Goal: Task Accomplishment & Management: Use online tool/utility

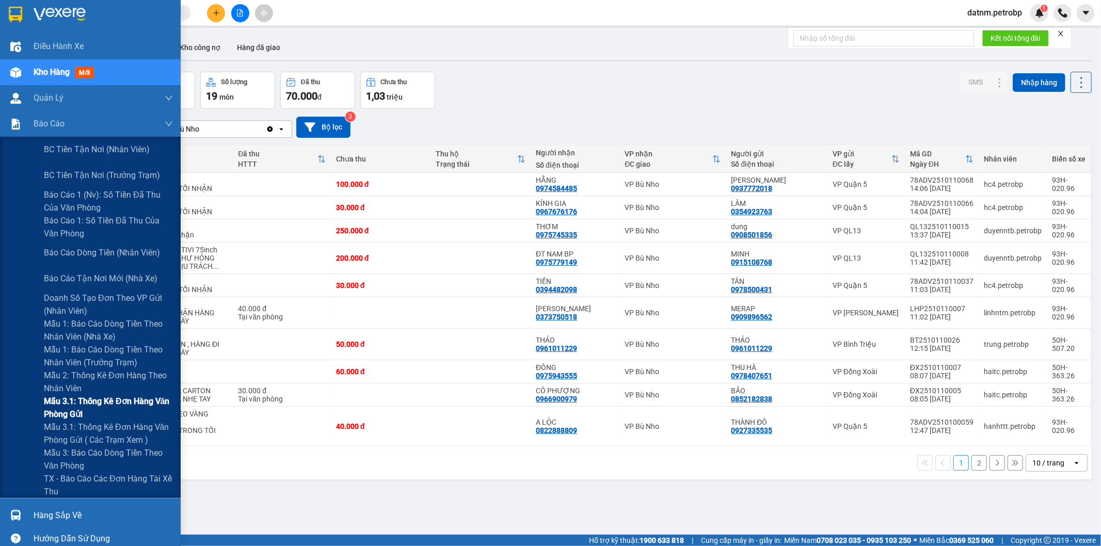
click at [75, 400] on span "Mẫu 3.1: Thống kê đơn hàng văn phòng gửi" at bounding box center [108, 408] width 129 height 26
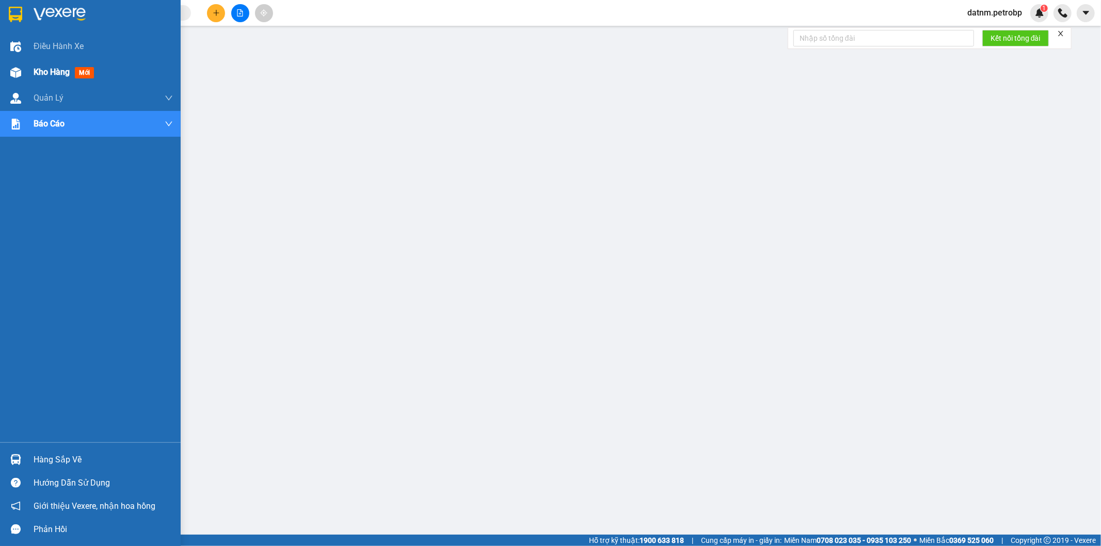
click at [38, 69] on span "Kho hàng" at bounding box center [52, 72] width 36 height 10
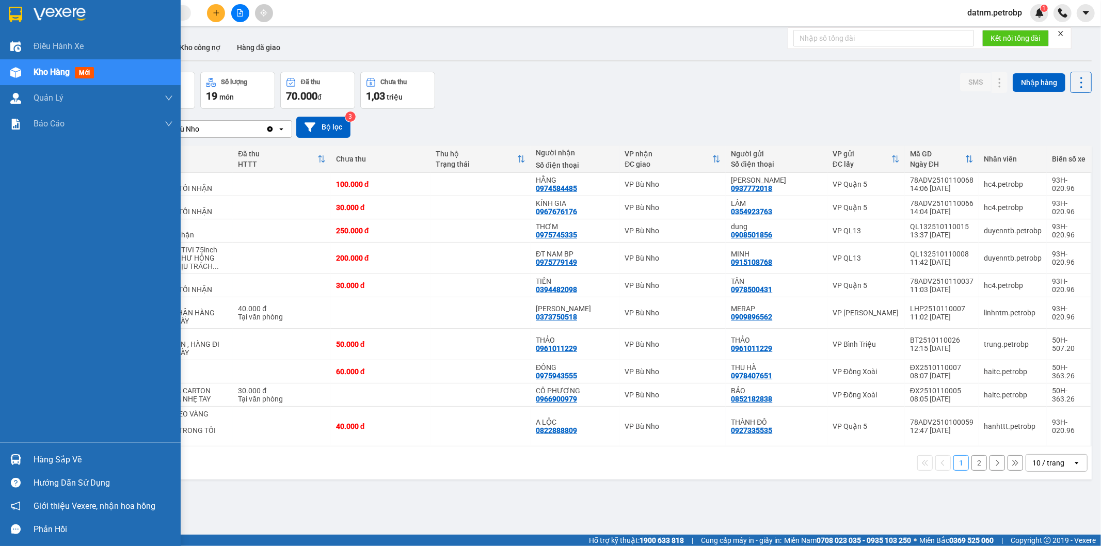
click at [57, 456] on div "Hàng sắp về" at bounding box center [103, 459] width 139 height 15
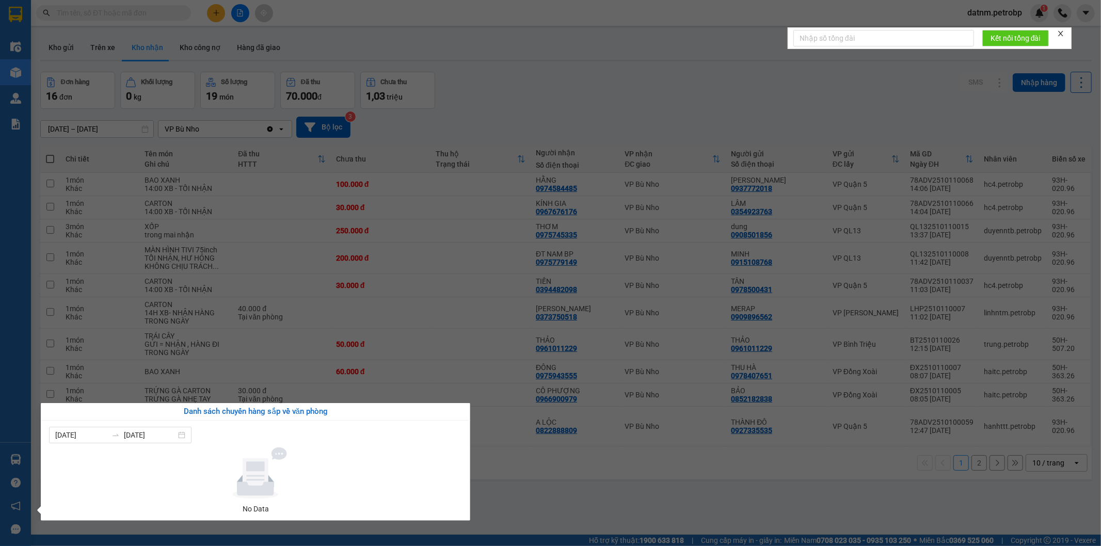
click at [604, 487] on section "Kết quả tìm kiếm ( 0 ) Bộ lọc No Data datnm.petrobp 1 Điều hành xe Kho hàng mới…" at bounding box center [550, 273] width 1101 height 546
click at [604, 487] on div "ver 1.8.146 Kho gửi Trên xe Kho nhận Kho công nợ Hàng đã giao Đơn hàng 16 đơn K…" at bounding box center [566, 304] width 1060 height 546
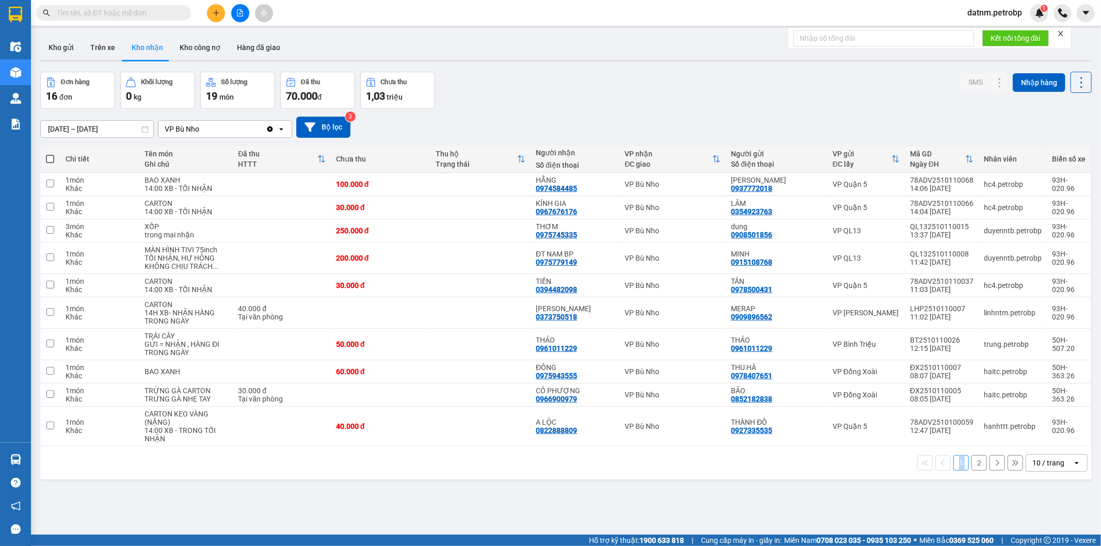
drag, startPoint x: 604, startPoint y: 487, endPoint x: 232, endPoint y: 364, distance: 391.9
click at [602, 487] on div "ver 1.8.146 Kho gửi Trên xe Kho nhận Kho công nợ Hàng đã giao Đơn hàng 16 đơn K…" at bounding box center [566, 304] width 1060 height 546
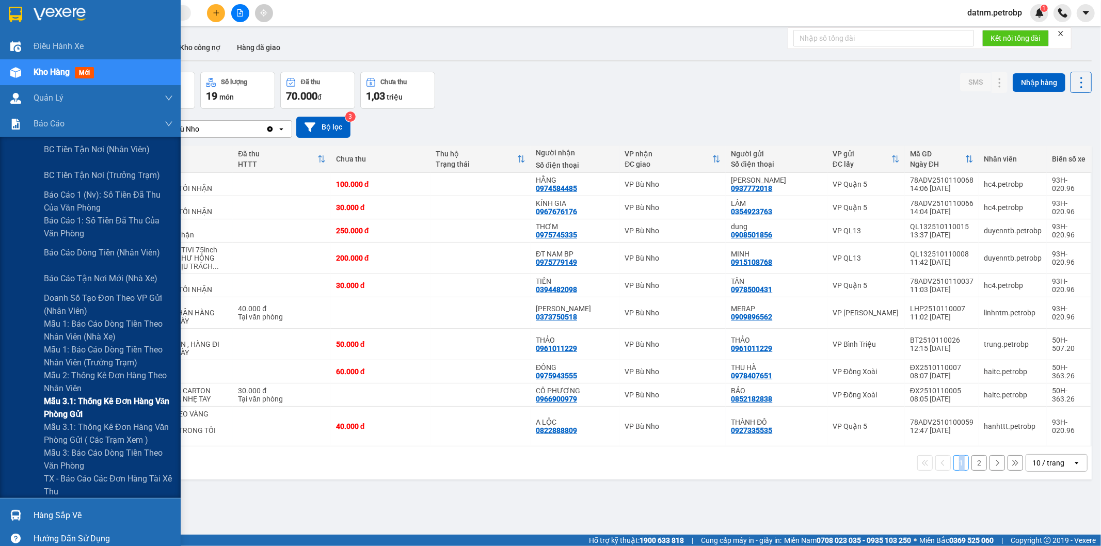
click at [58, 405] on span "Mẫu 3.1: Thống kê đơn hàng văn phòng gửi" at bounding box center [108, 408] width 129 height 26
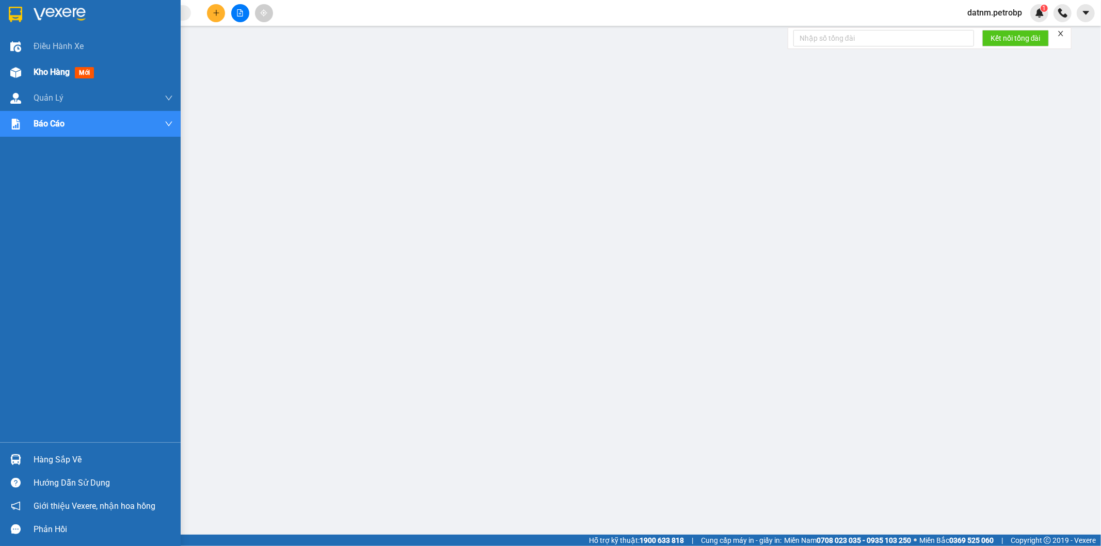
click at [44, 68] on span "Kho hàng" at bounding box center [52, 72] width 36 height 10
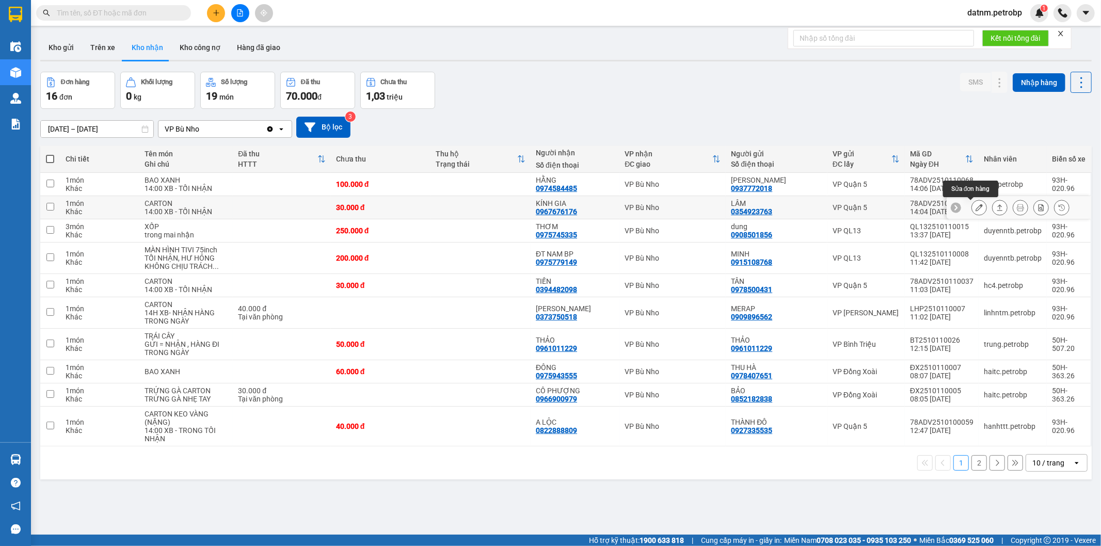
click at [976, 205] on icon at bounding box center [979, 207] width 7 height 7
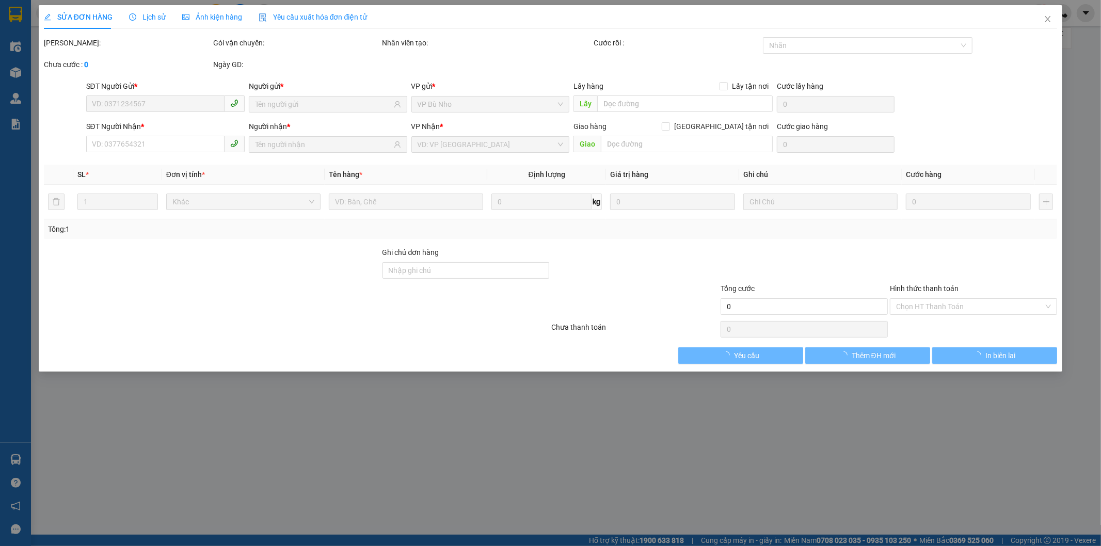
type input "0354923763"
type input "LÂM"
type input "0967676176"
type input "KÍNH GIA"
type input "30.000"
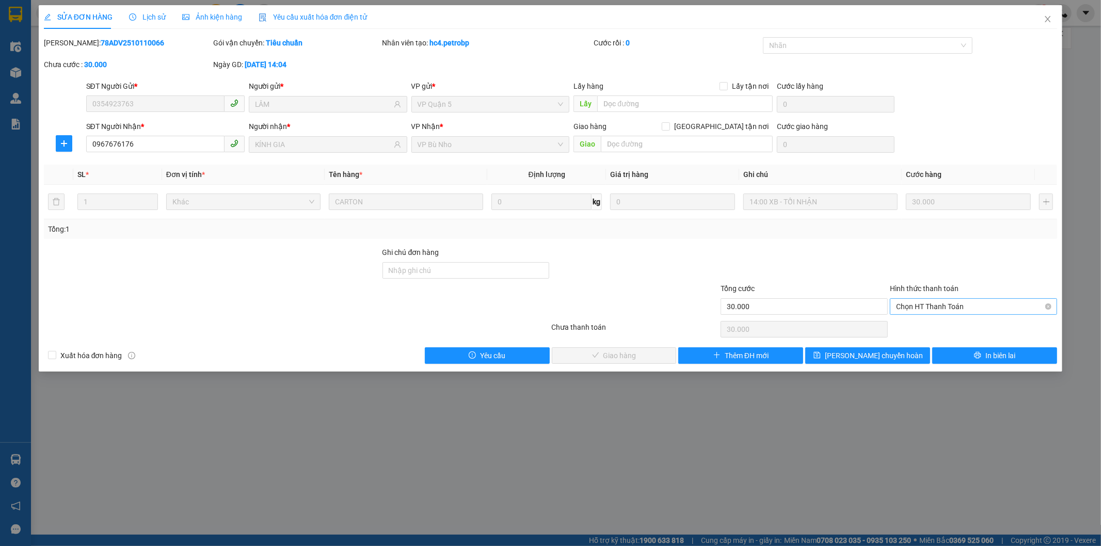
click at [928, 310] on span "Chọn HT Thanh Toán" at bounding box center [973, 306] width 155 height 15
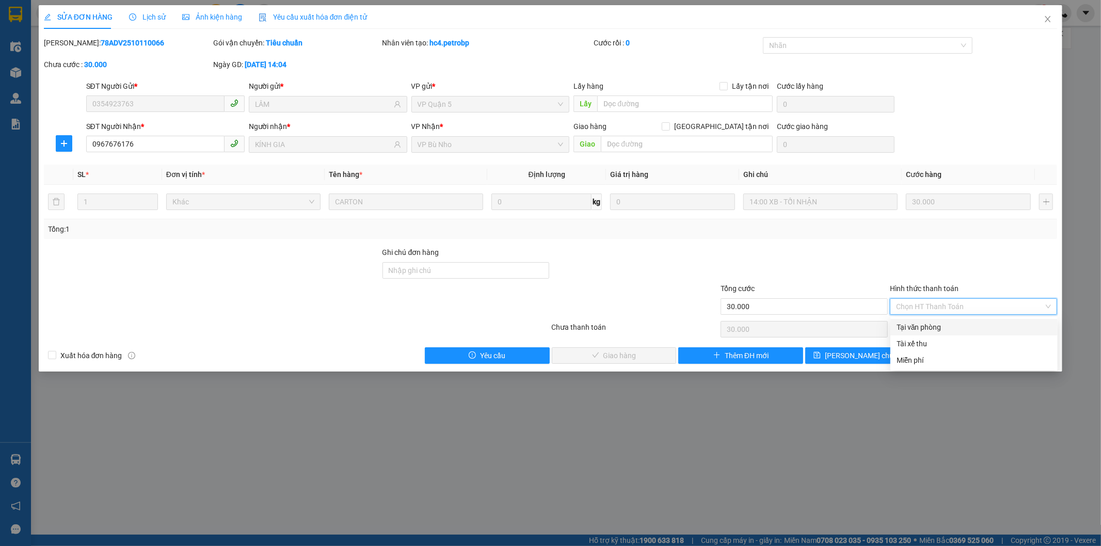
click at [928, 325] on div "Tại văn phòng" at bounding box center [974, 327] width 155 height 11
type input "0"
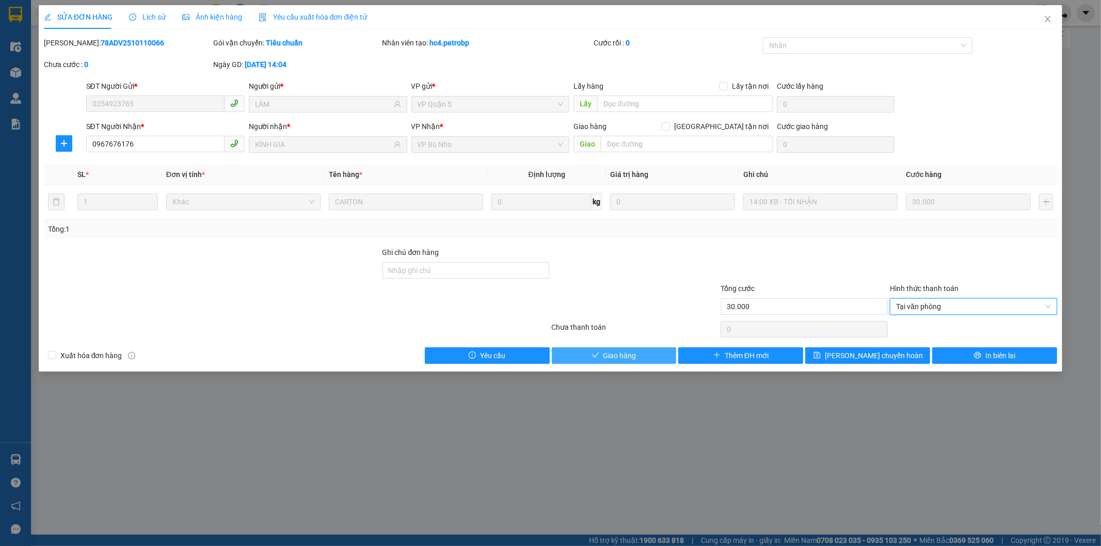
click at [623, 355] on span "Giao hàng" at bounding box center [619, 355] width 33 height 11
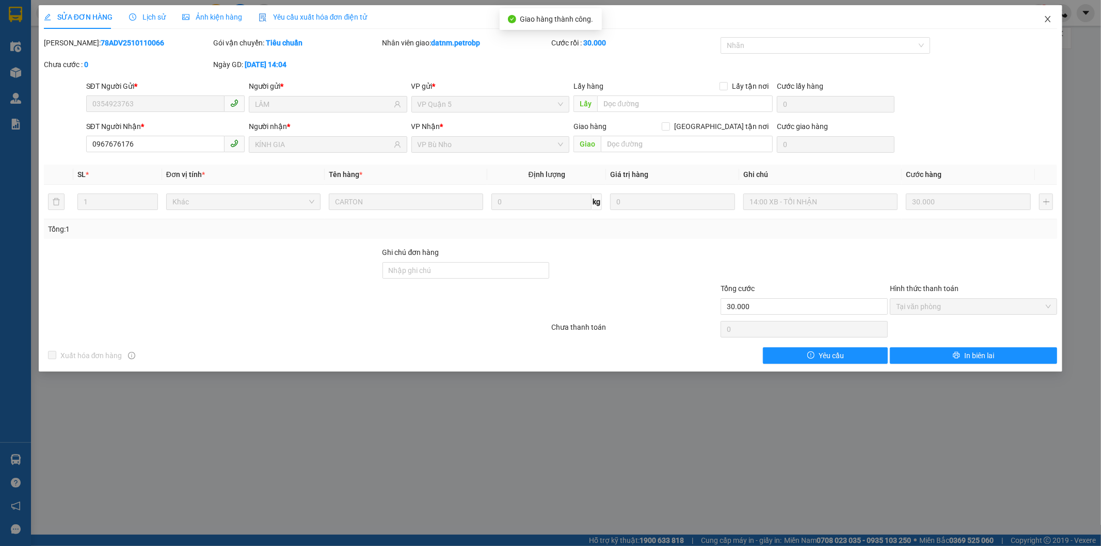
click at [1048, 19] on icon "close" at bounding box center [1048, 19] width 6 height 6
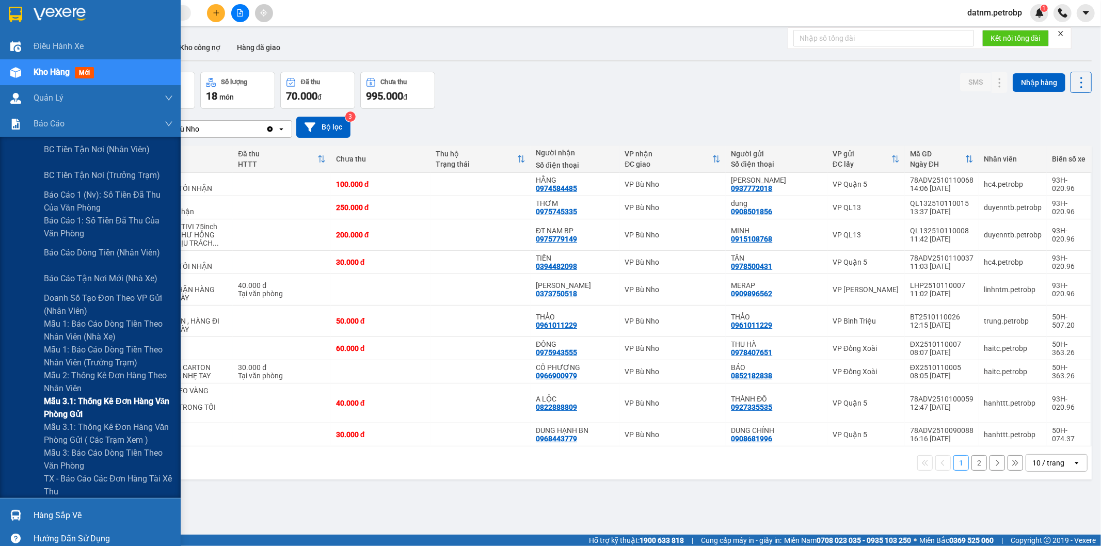
click at [93, 401] on span "Mẫu 3.1: Thống kê đơn hàng văn phòng gửi" at bounding box center [108, 408] width 129 height 26
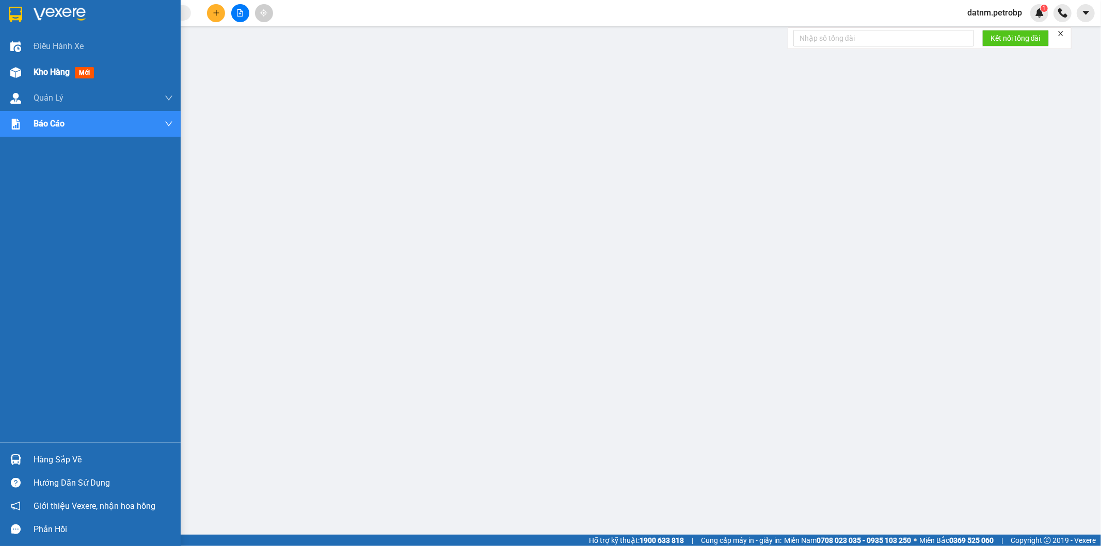
click at [41, 67] on span "Kho hàng" at bounding box center [52, 72] width 36 height 10
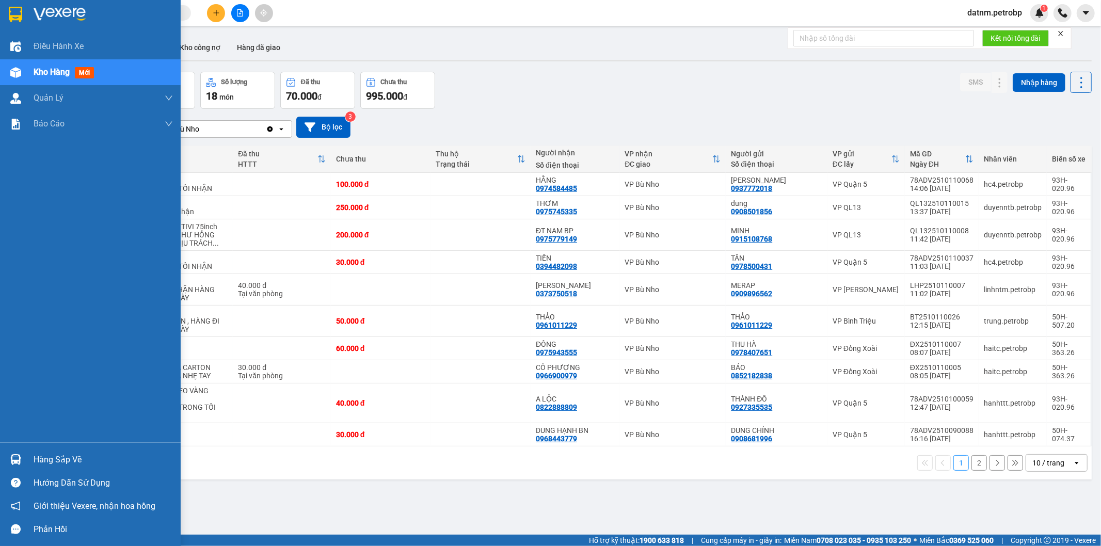
click at [60, 462] on div "Hàng sắp về" at bounding box center [103, 459] width 139 height 15
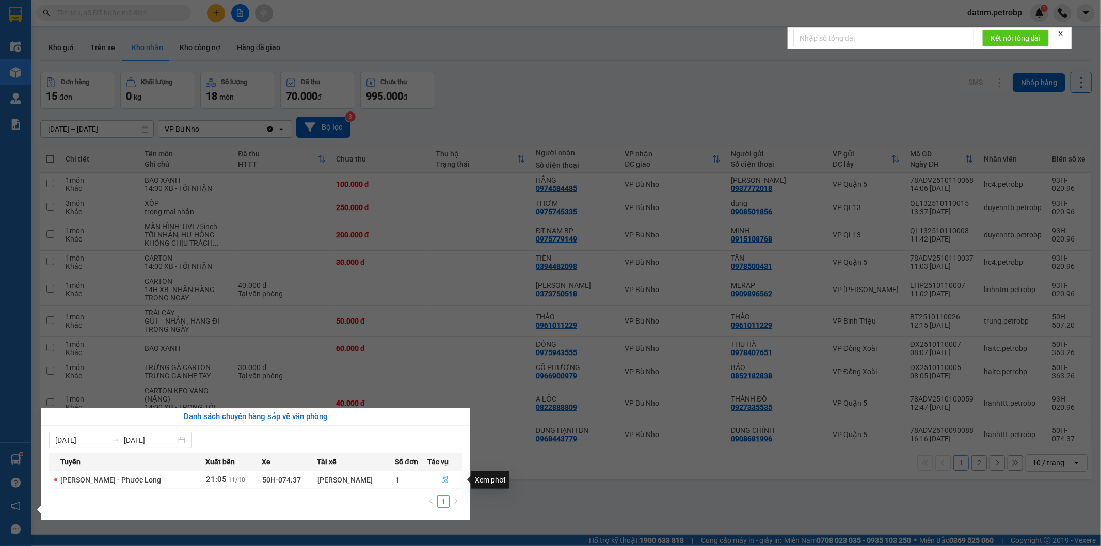
click at [446, 478] on icon "file-done" at bounding box center [445, 479] width 6 height 7
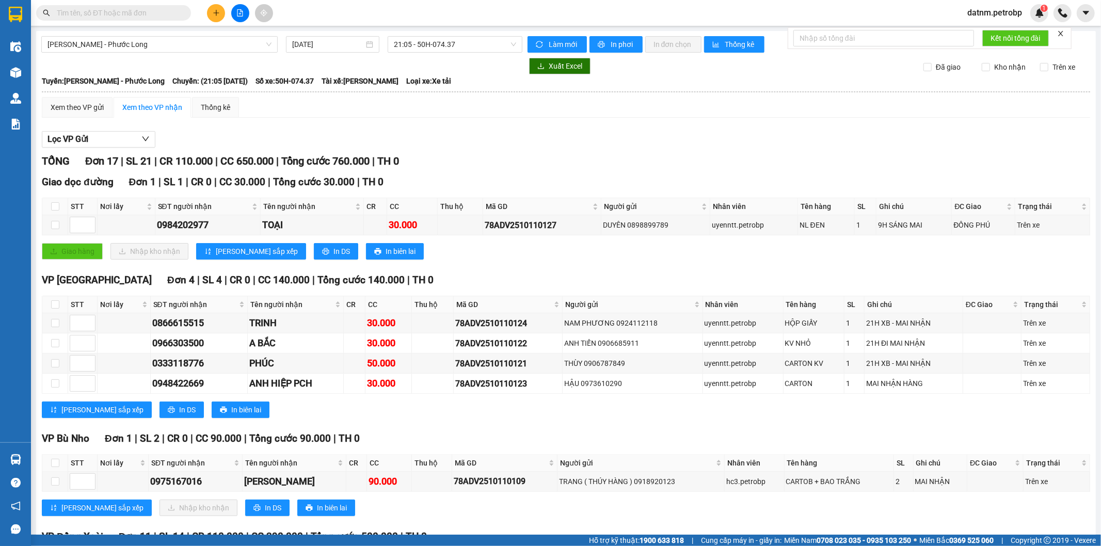
scroll to position [57, 0]
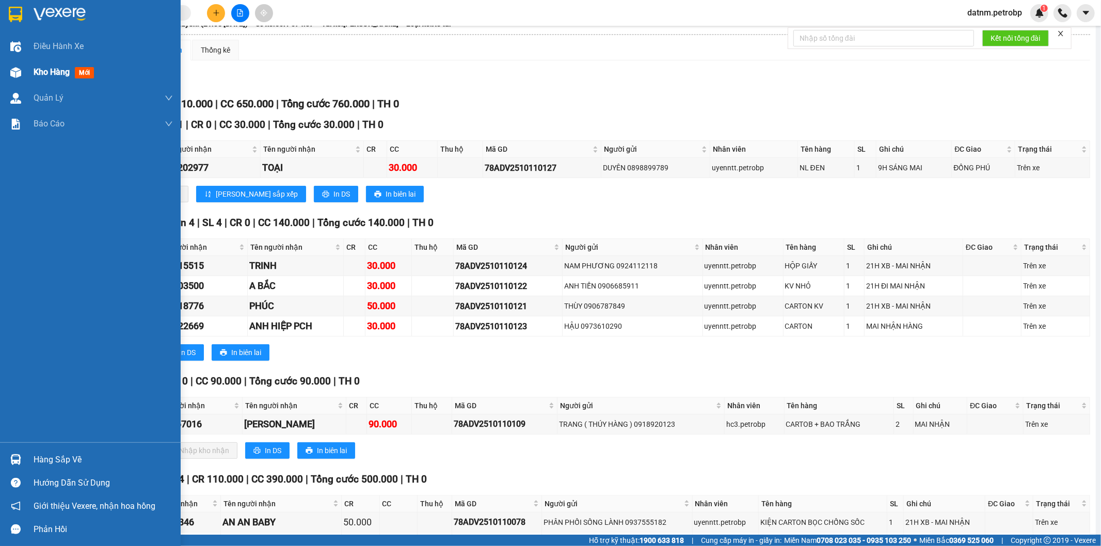
click at [38, 76] on span "Kho hàng" at bounding box center [52, 72] width 36 height 10
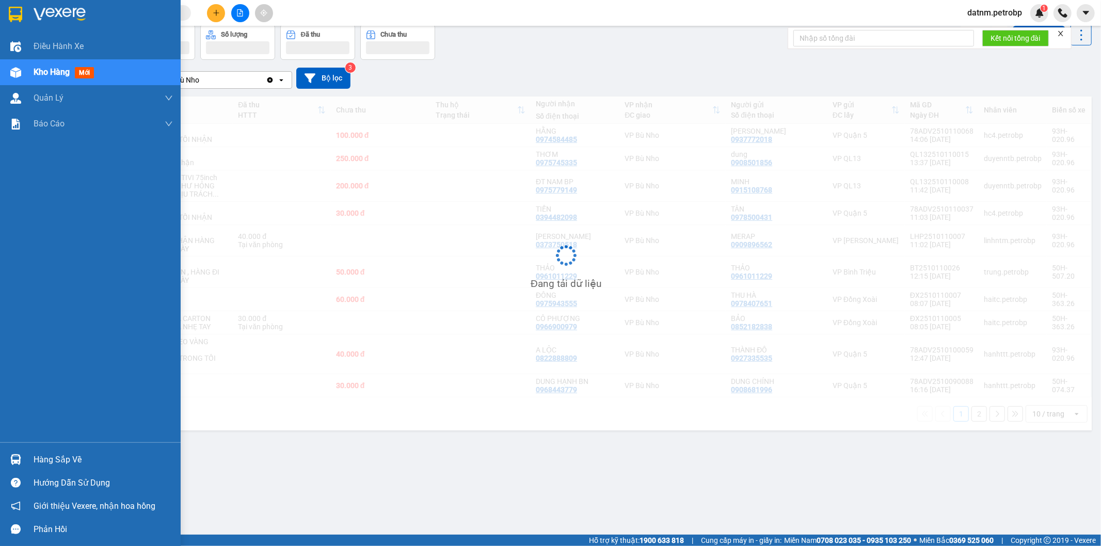
scroll to position [47, 0]
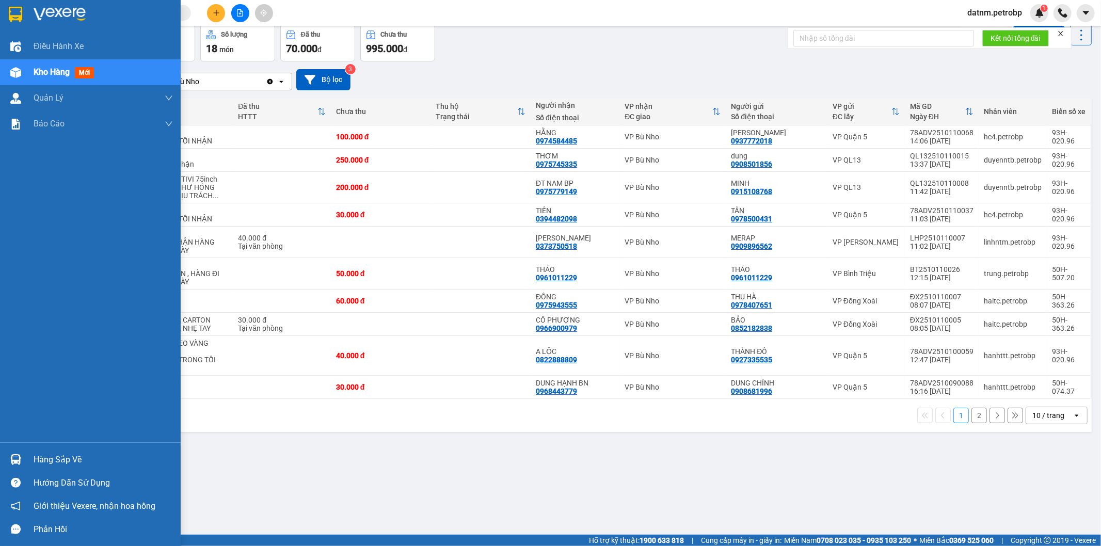
click at [46, 456] on div "Hàng sắp về" at bounding box center [103, 459] width 139 height 15
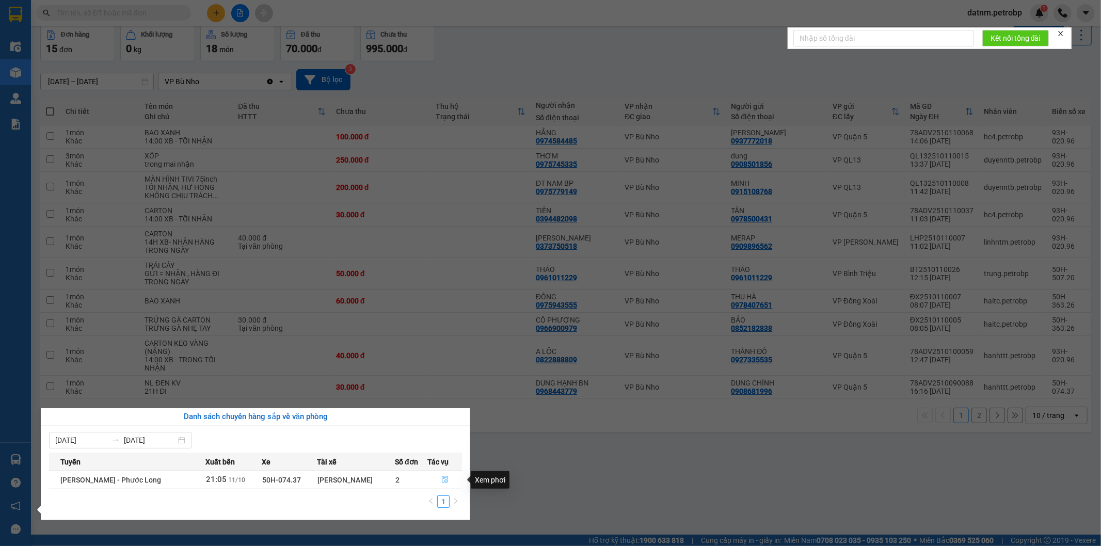
click at [444, 481] on icon "file-done" at bounding box center [445, 479] width 6 height 7
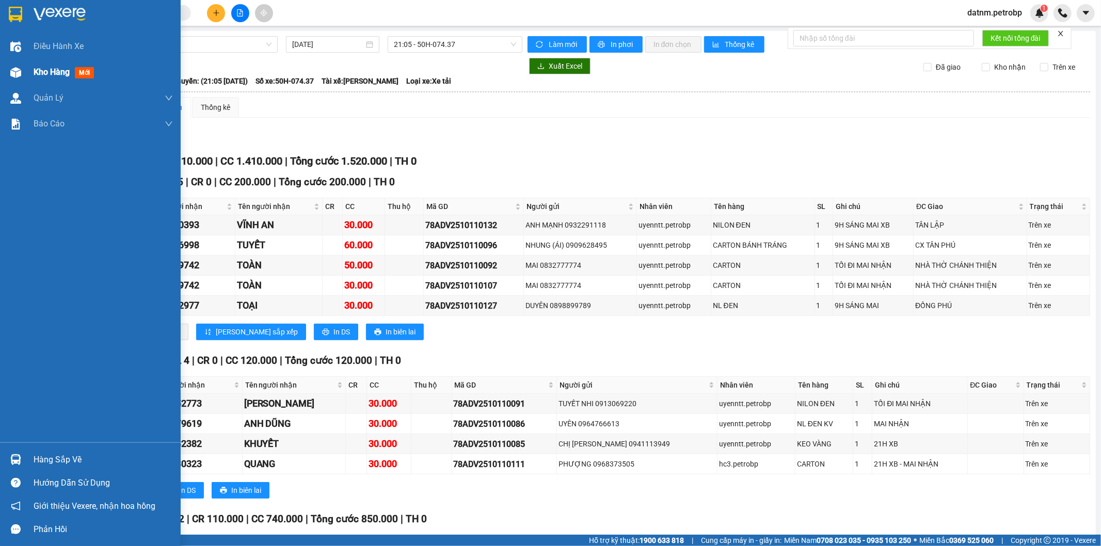
click at [54, 75] on span "Kho hàng" at bounding box center [52, 72] width 36 height 10
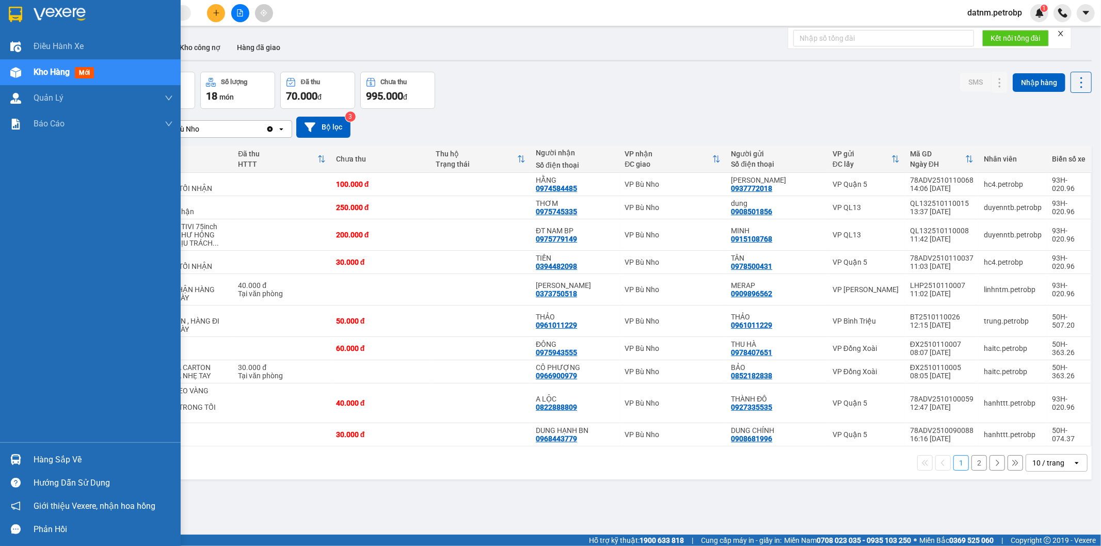
click at [49, 454] on div "Hàng sắp về" at bounding box center [103, 459] width 139 height 15
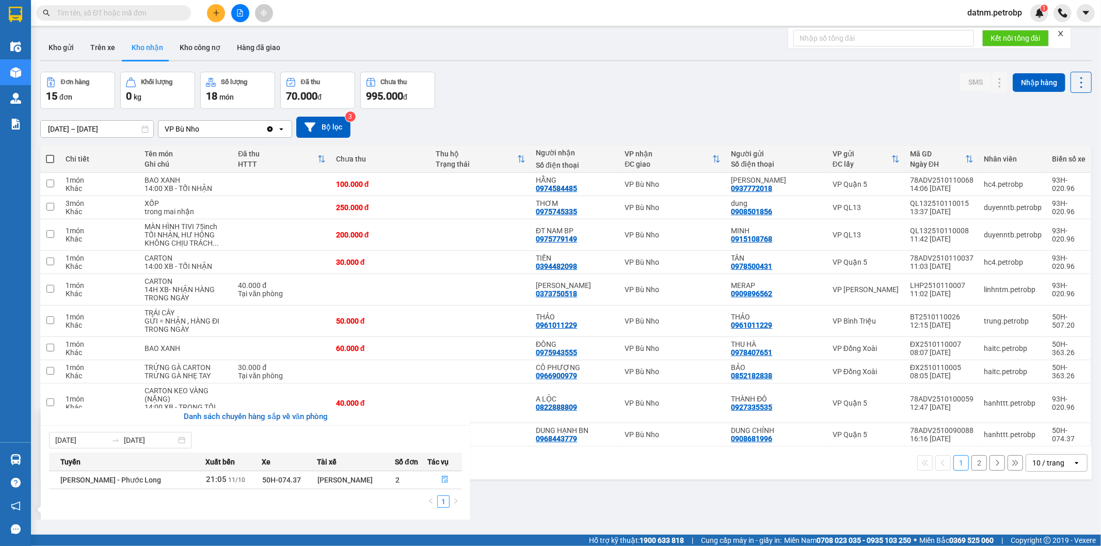
click at [559, 497] on section "Kết quả tìm kiếm ( 0 ) Bộ lọc No Data datnm.petrobp 1 Điều hành xe Kho hàng mới…" at bounding box center [550, 273] width 1101 height 546
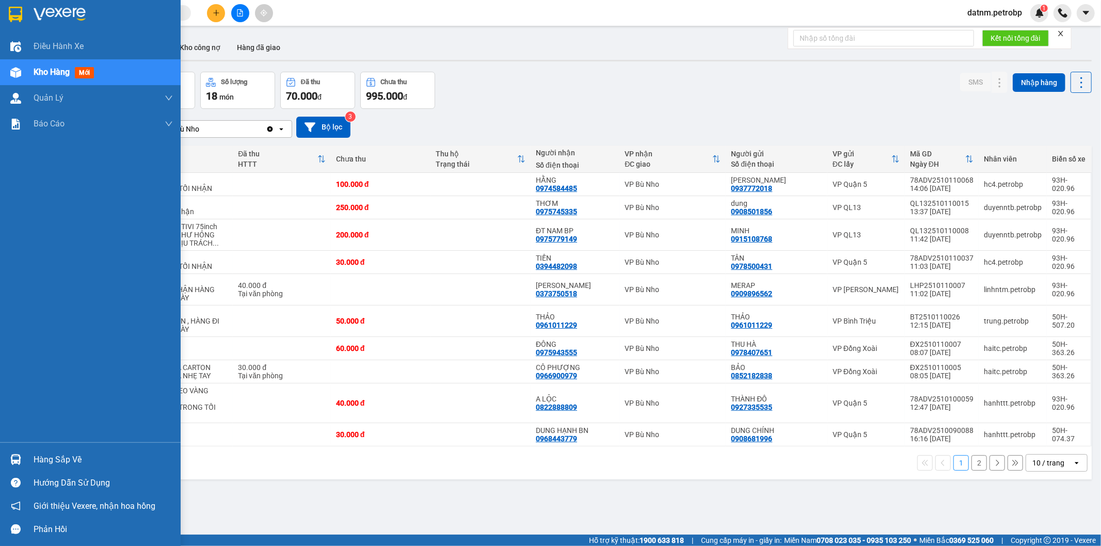
click at [41, 460] on div "Hàng sắp về" at bounding box center [103, 459] width 139 height 15
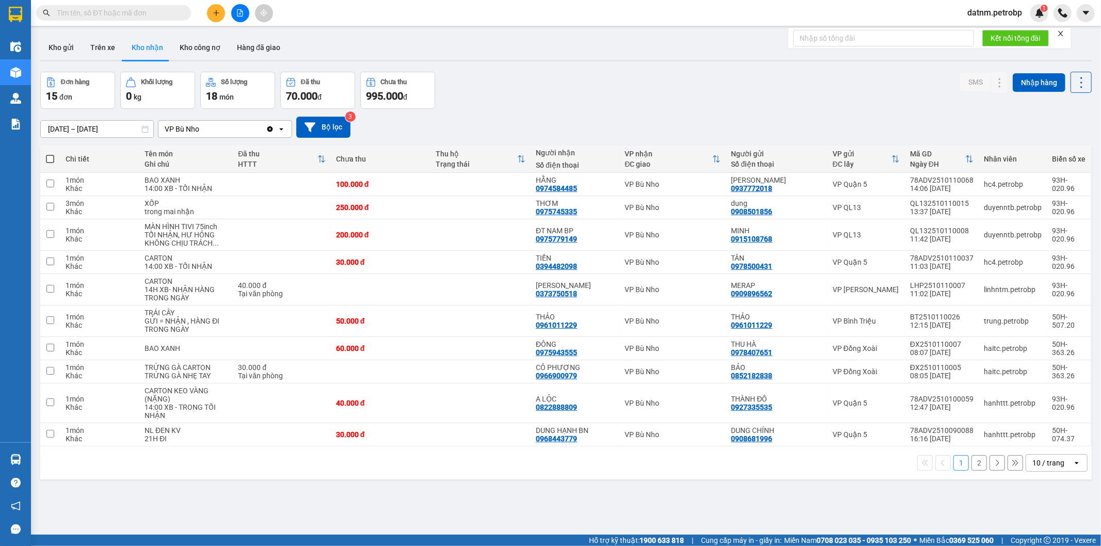
click at [549, 501] on section "Kết quả tìm kiếm ( 0 ) Bộ lọc No Data datnm.petrobp 1 Điều hành xe Kho hàng mới…" at bounding box center [550, 273] width 1101 height 546
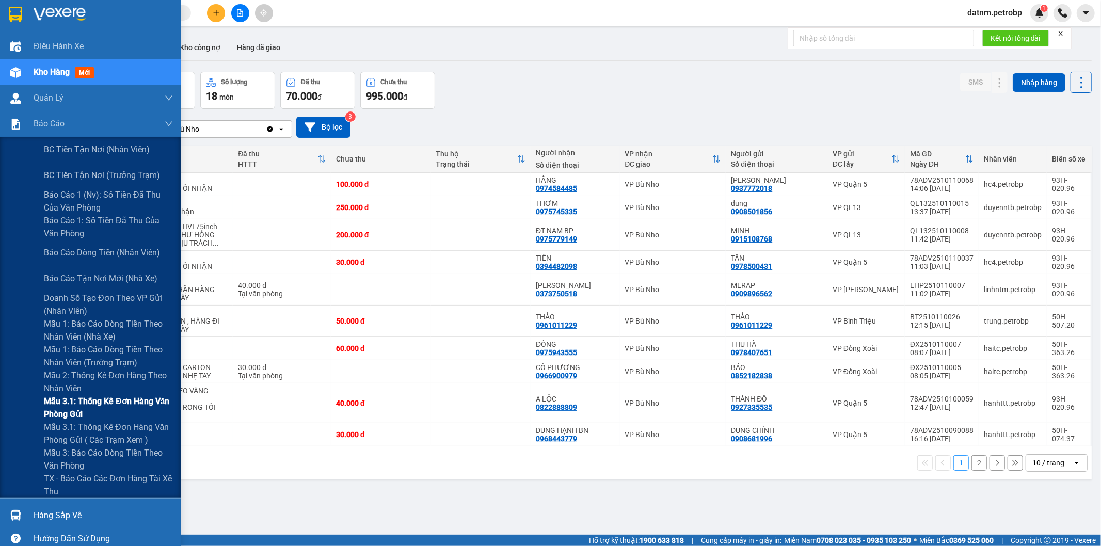
click at [62, 399] on span "Mẫu 3.1: Thống kê đơn hàng văn phòng gửi" at bounding box center [108, 408] width 129 height 26
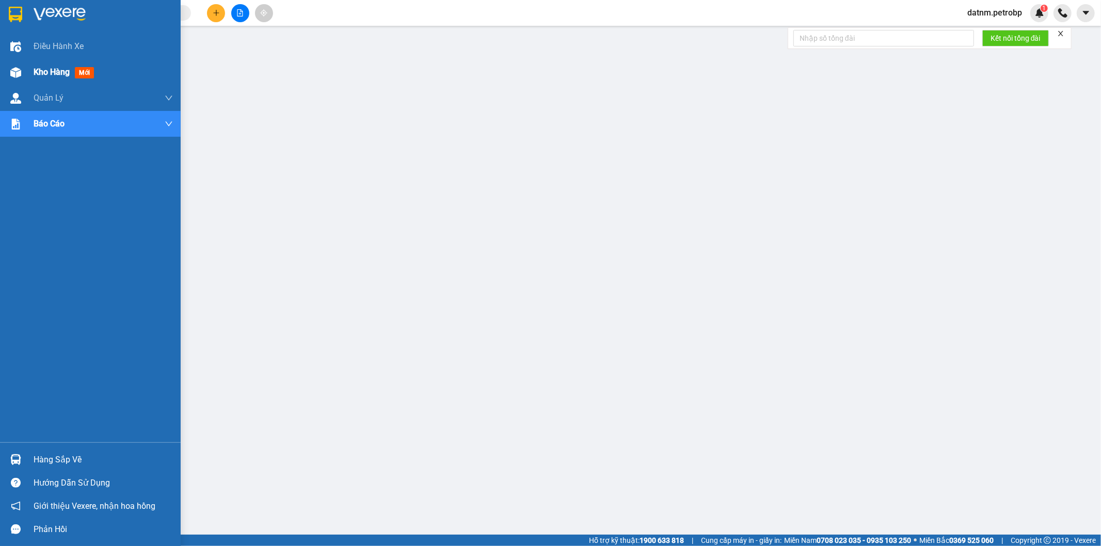
click at [57, 76] on span "Kho hàng" at bounding box center [52, 72] width 36 height 10
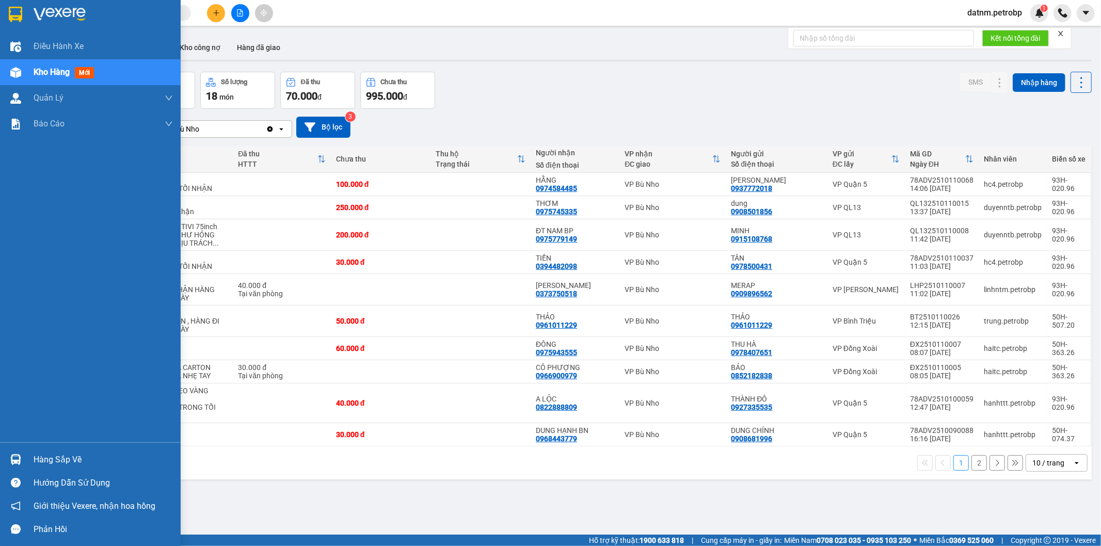
click at [49, 464] on div "Hàng sắp về" at bounding box center [103, 459] width 139 height 15
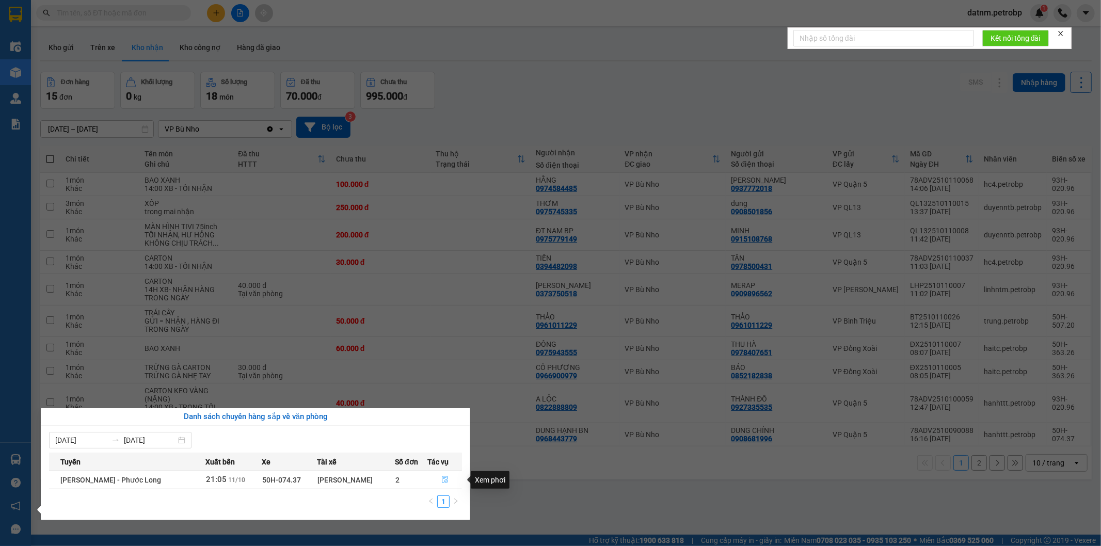
click at [442, 477] on icon "file-done" at bounding box center [445, 479] width 6 height 7
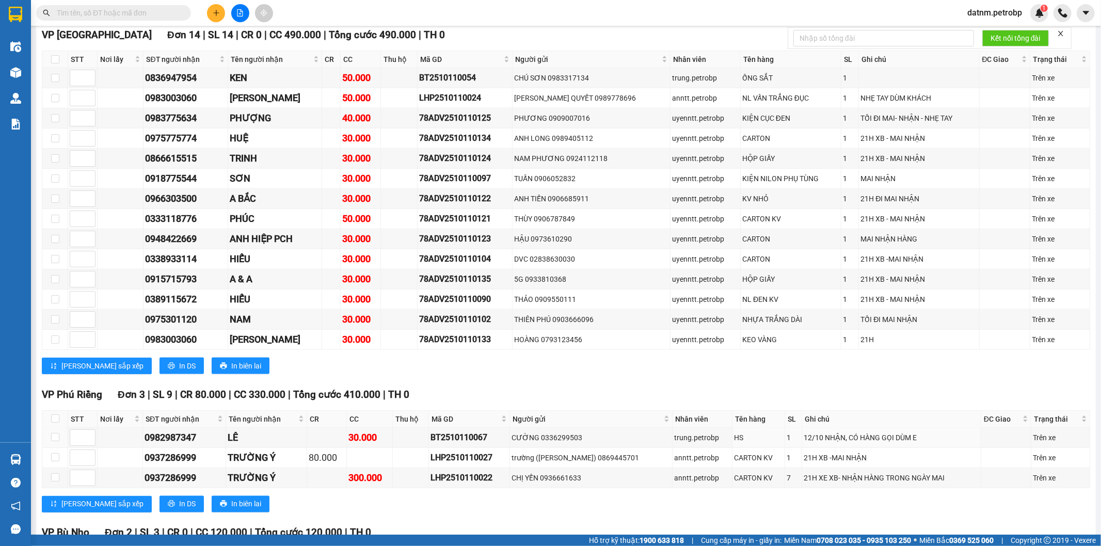
scroll to position [1379, 0]
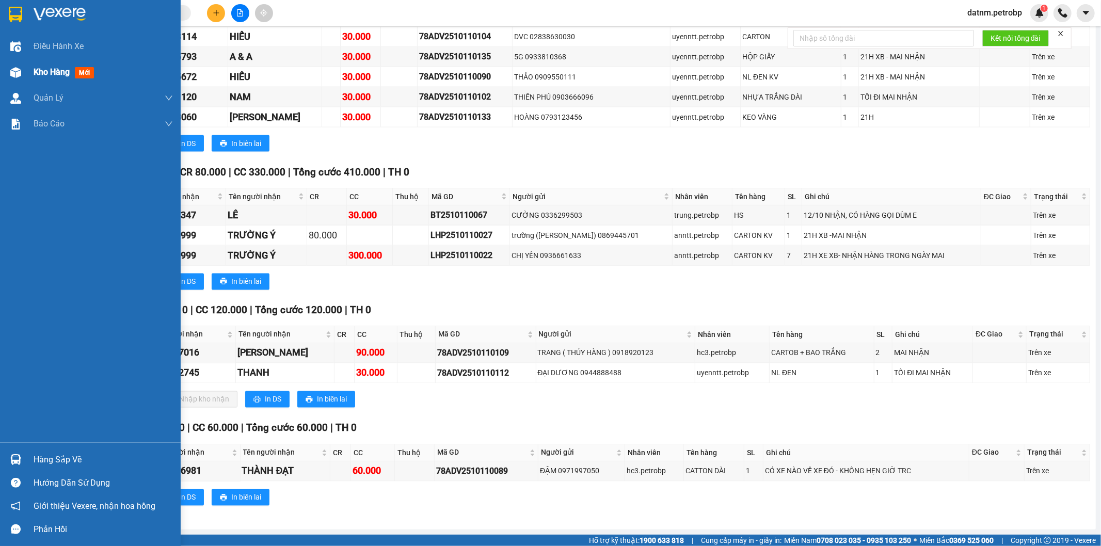
click at [60, 74] on span "Kho hàng" at bounding box center [52, 72] width 36 height 10
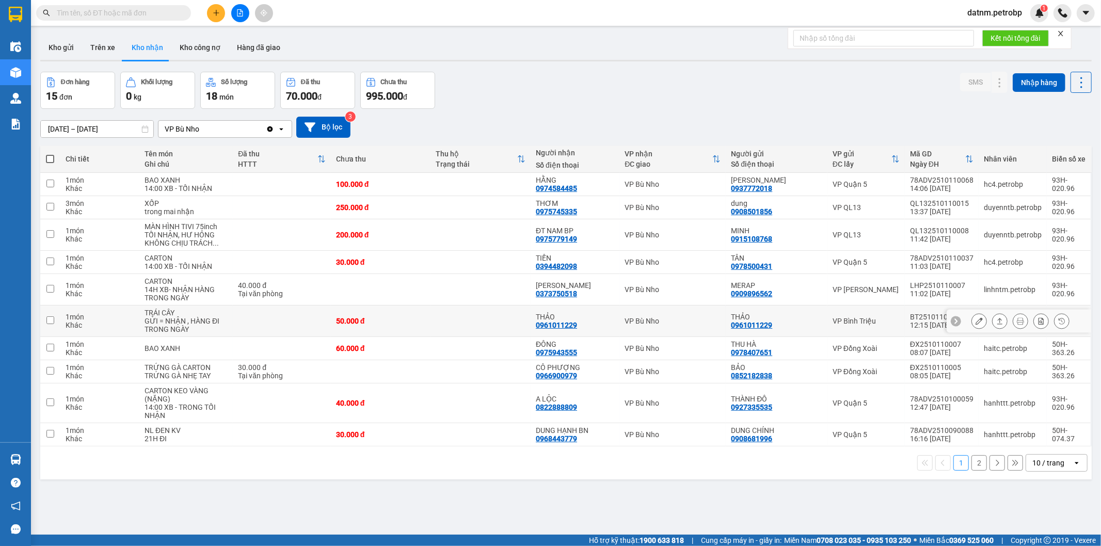
scroll to position [47, 0]
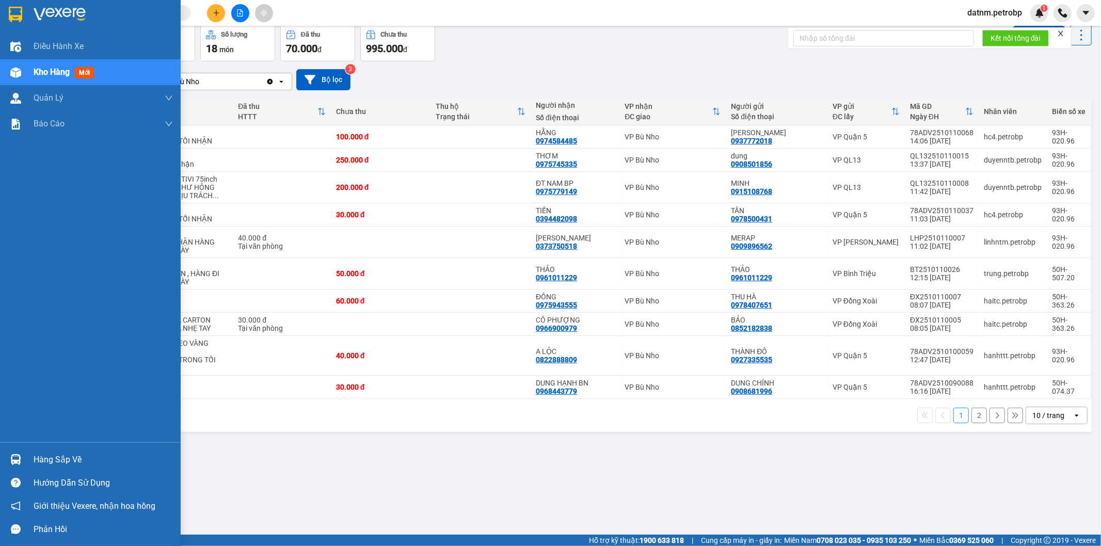
click at [66, 458] on div "Hàng sắp về" at bounding box center [103, 459] width 139 height 15
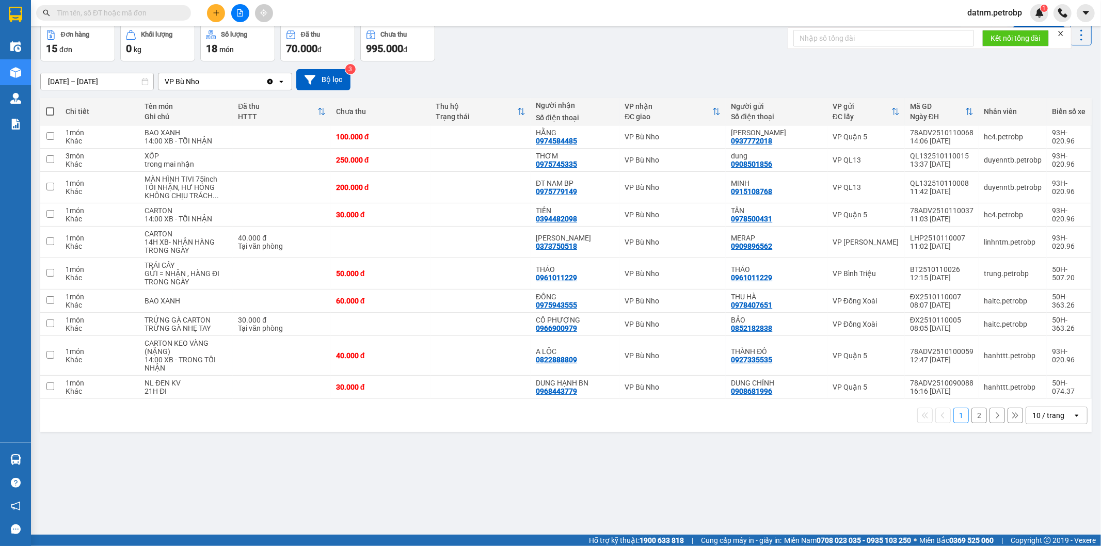
click at [579, 483] on section "Kết quả tìm kiếm ( 0 ) Bộ lọc No Data datnm.petrobp 1 Điều hành xe Kho hàng mới…" at bounding box center [550, 273] width 1101 height 546
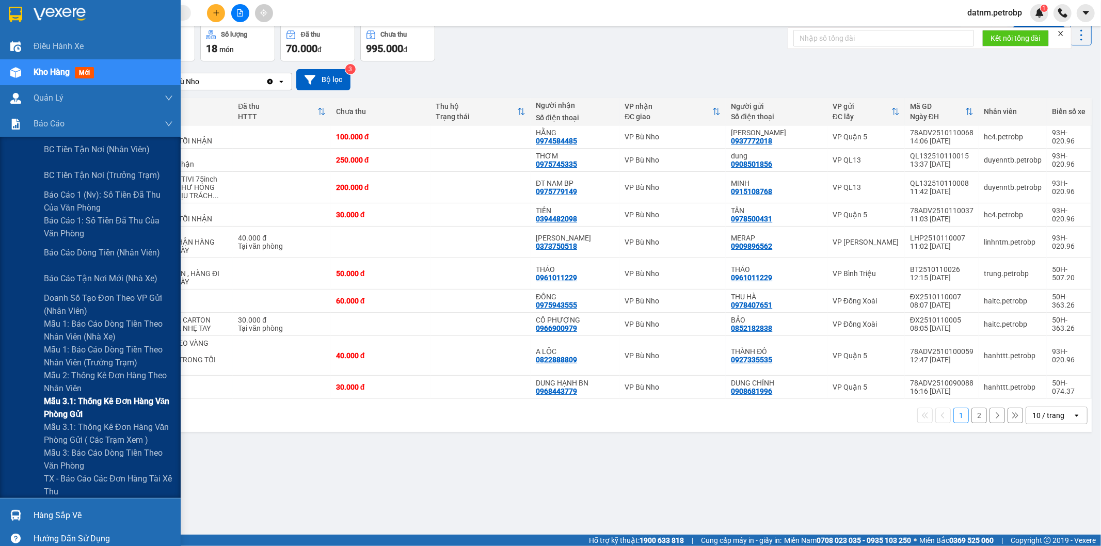
click at [78, 409] on span "Mẫu 3.1: Thống kê đơn hàng văn phòng gửi" at bounding box center [108, 408] width 129 height 26
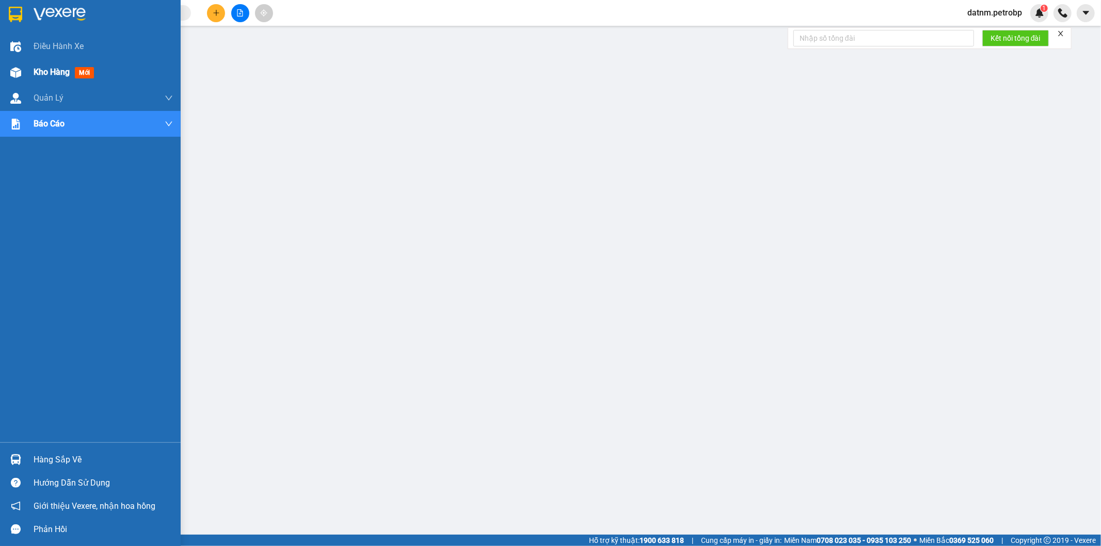
click at [38, 67] on span "Kho hàng" at bounding box center [52, 72] width 36 height 10
